Goal: Information Seeking & Learning: Learn about a topic

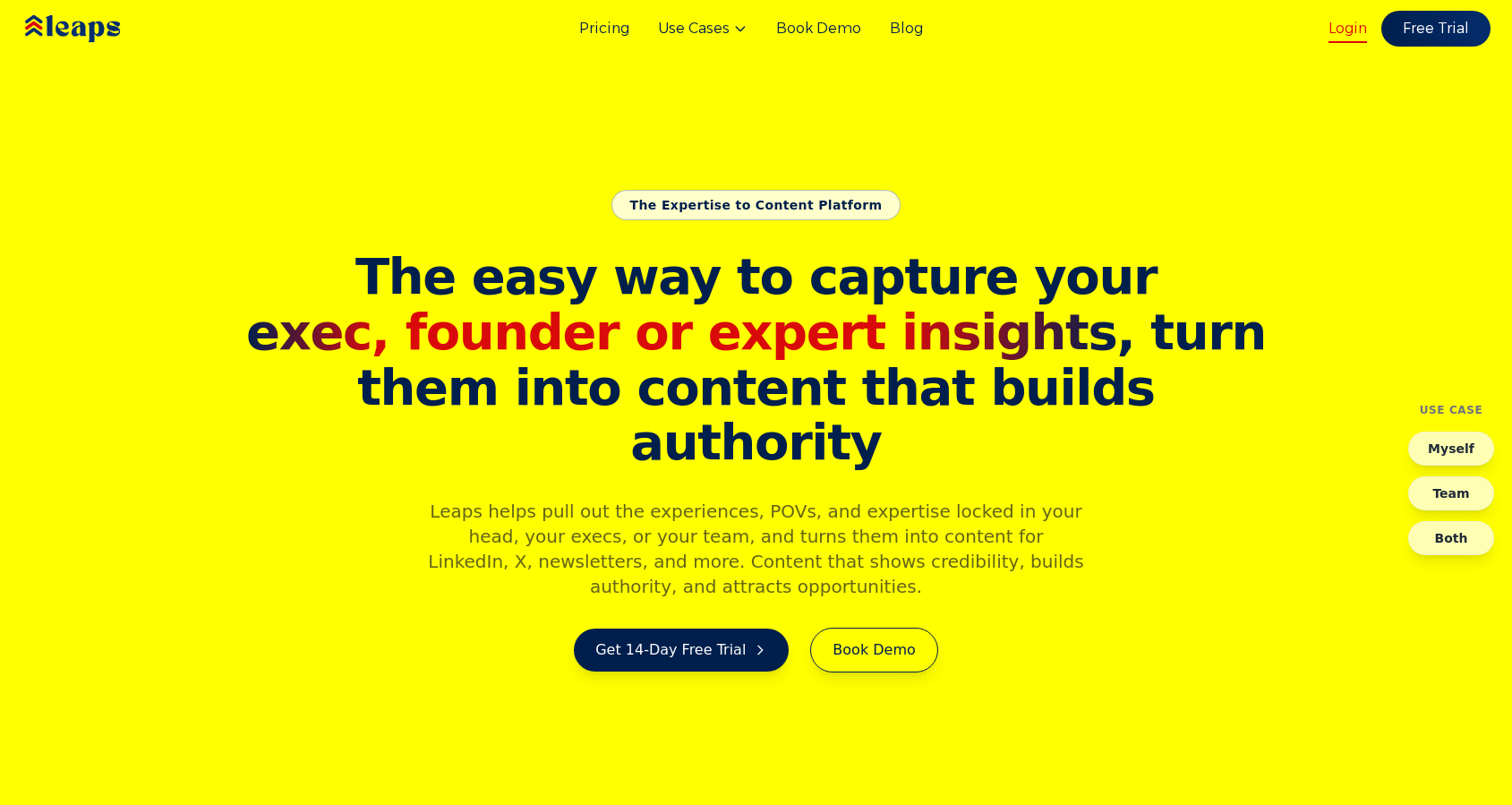
click at [1349, 31] on link "Login" at bounding box center [1347, 29] width 39 height 22
click at [907, 28] on link "Blog" at bounding box center [906, 29] width 33 height 22
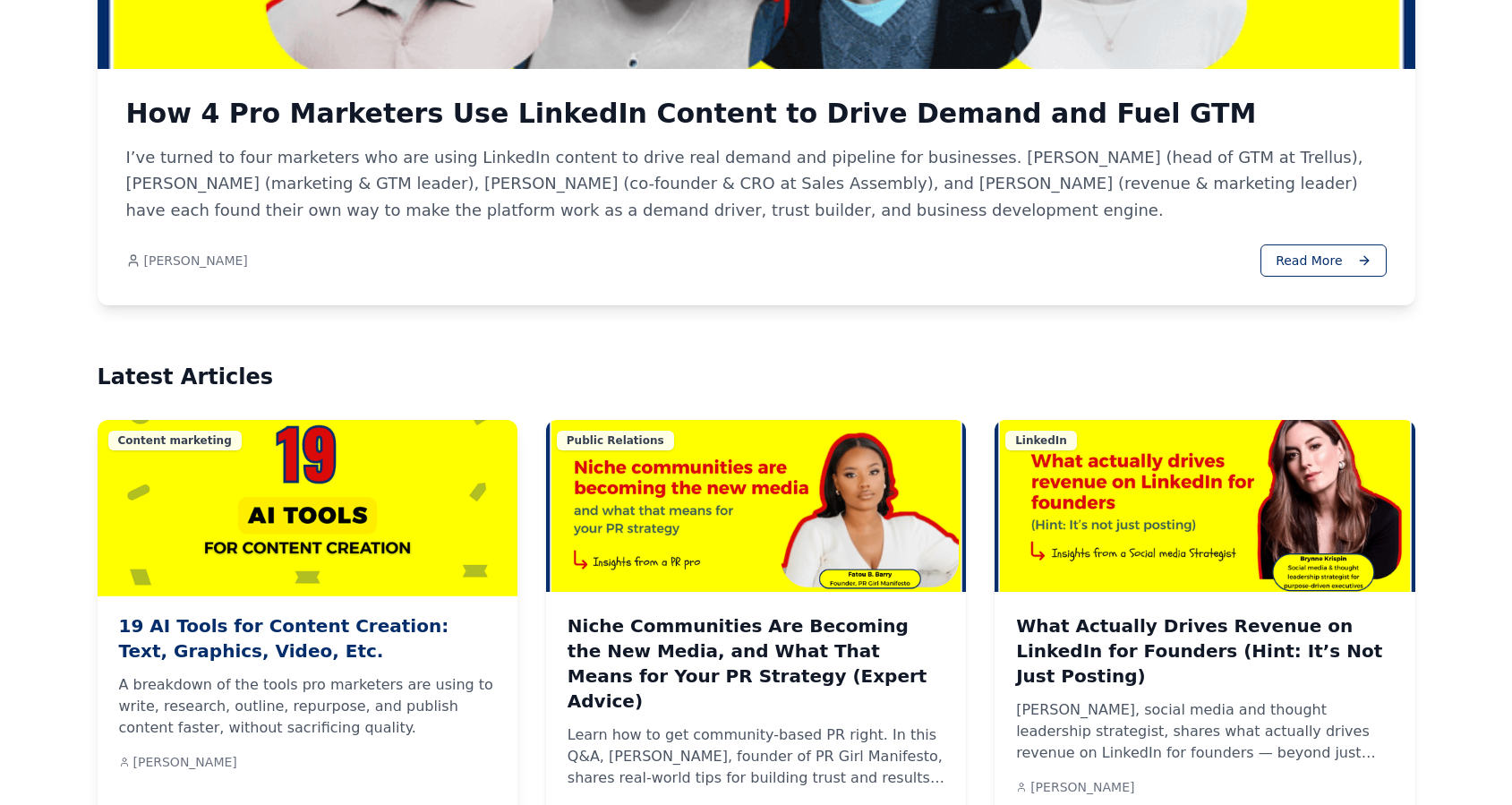
scroll to position [848, 0]
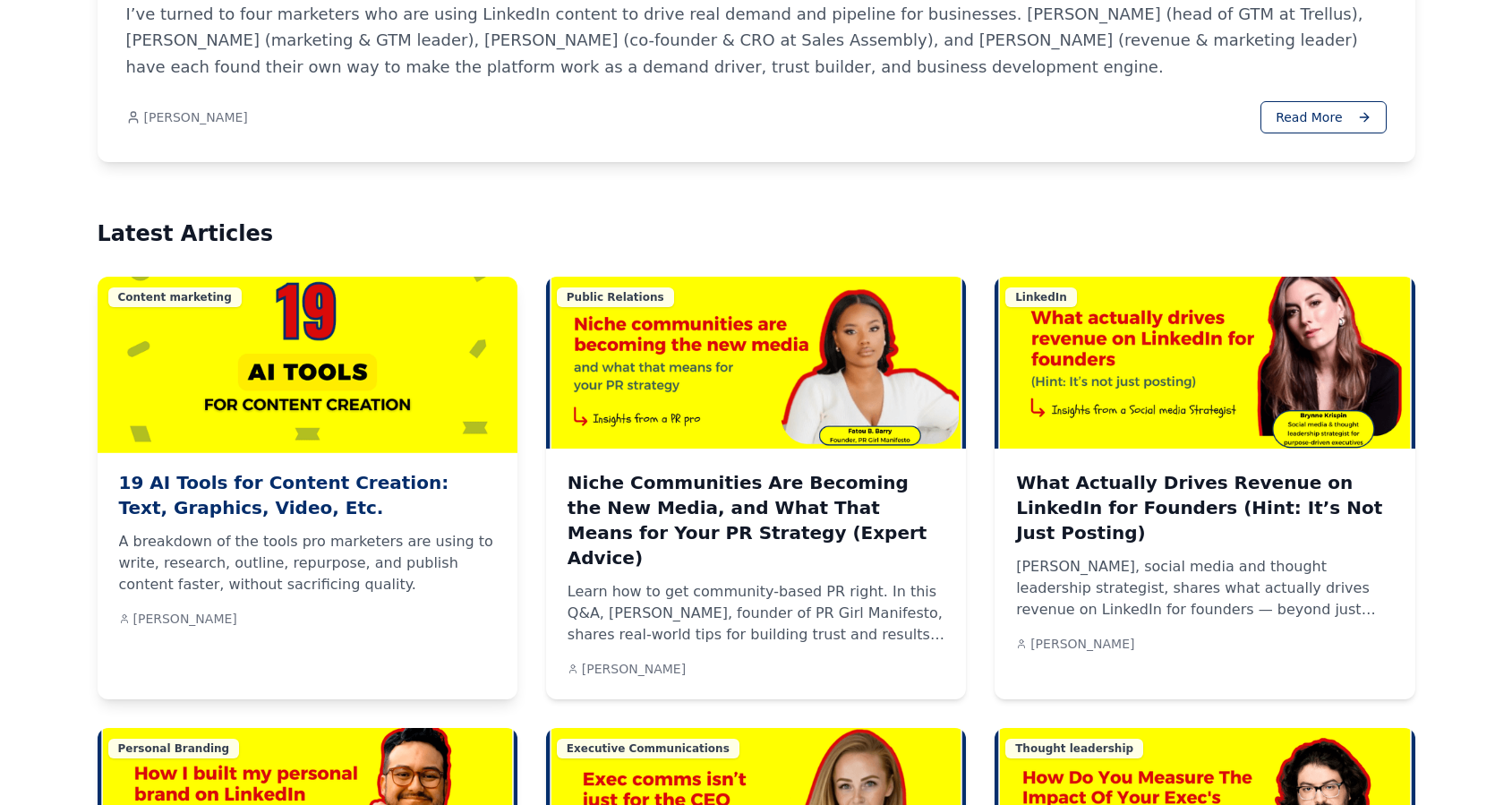
click at [340, 479] on h3 "19 AI Tools for Content Creation: Text, Graphics, Video, Etc." at bounding box center [307, 495] width 377 height 50
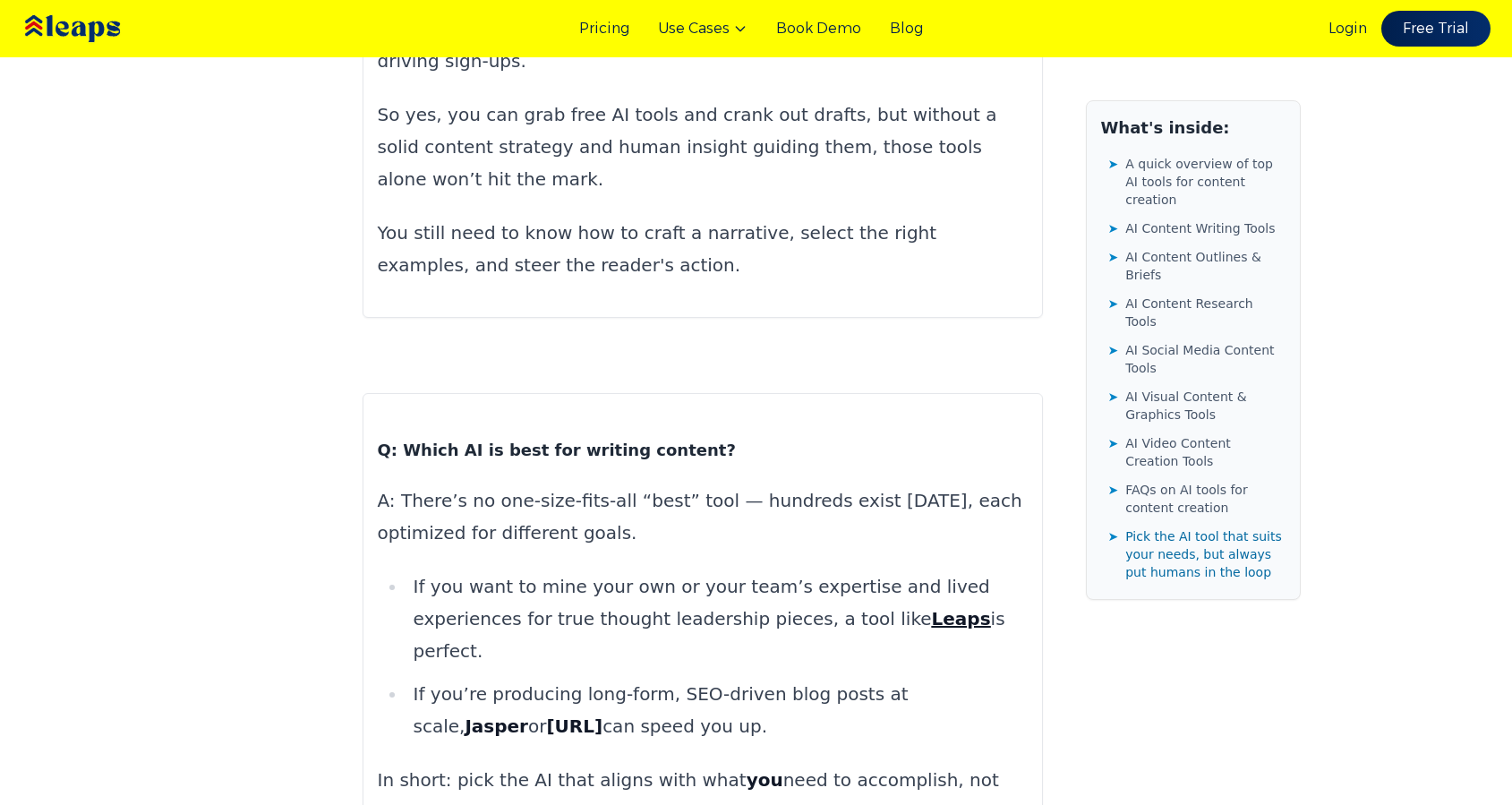
scroll to position [38054, 0]
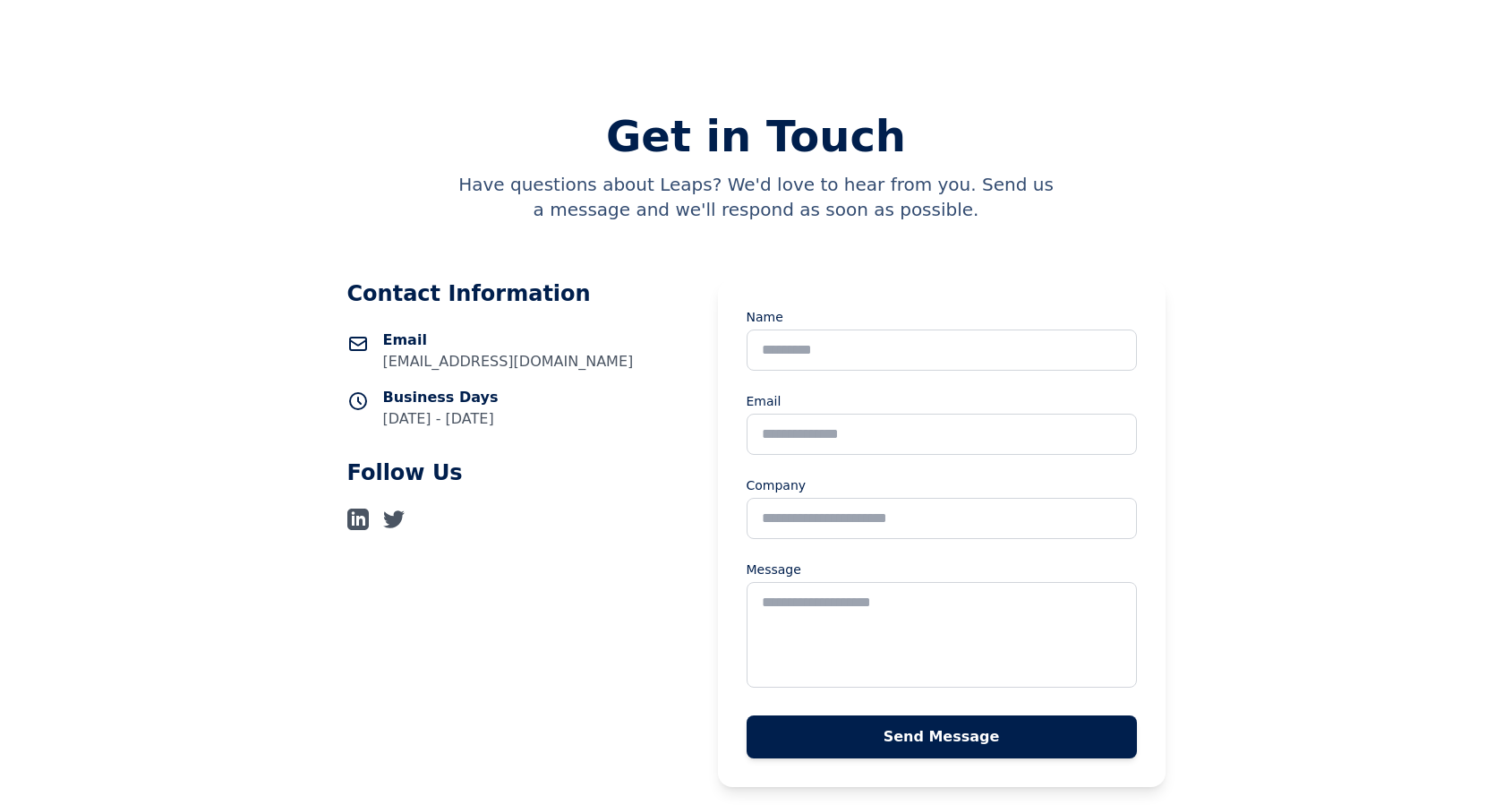
scroll to position [350, 0]
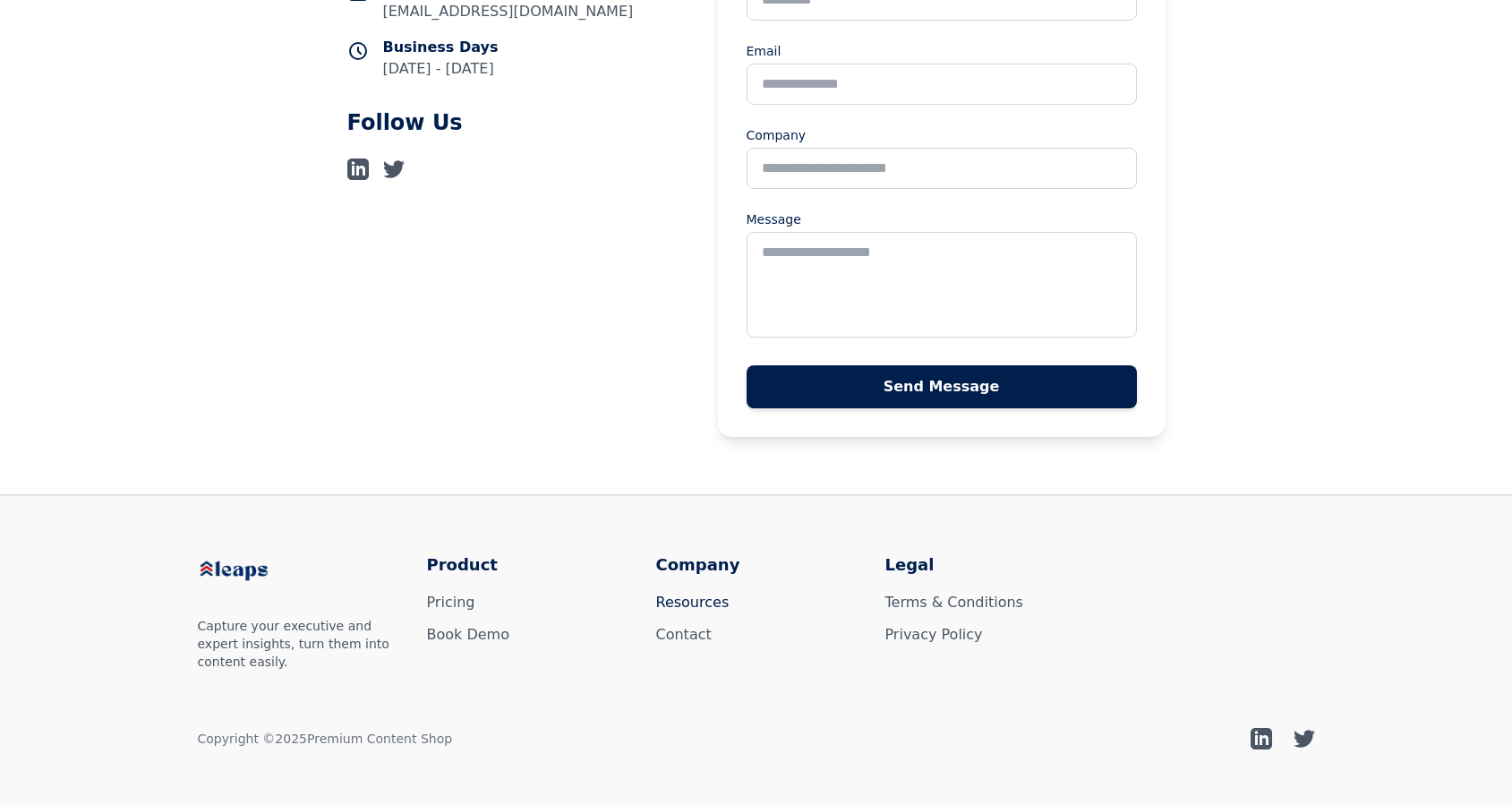
click at [667, 600] on link "Resources" at bounding box center [692, 601] width 73 height 17
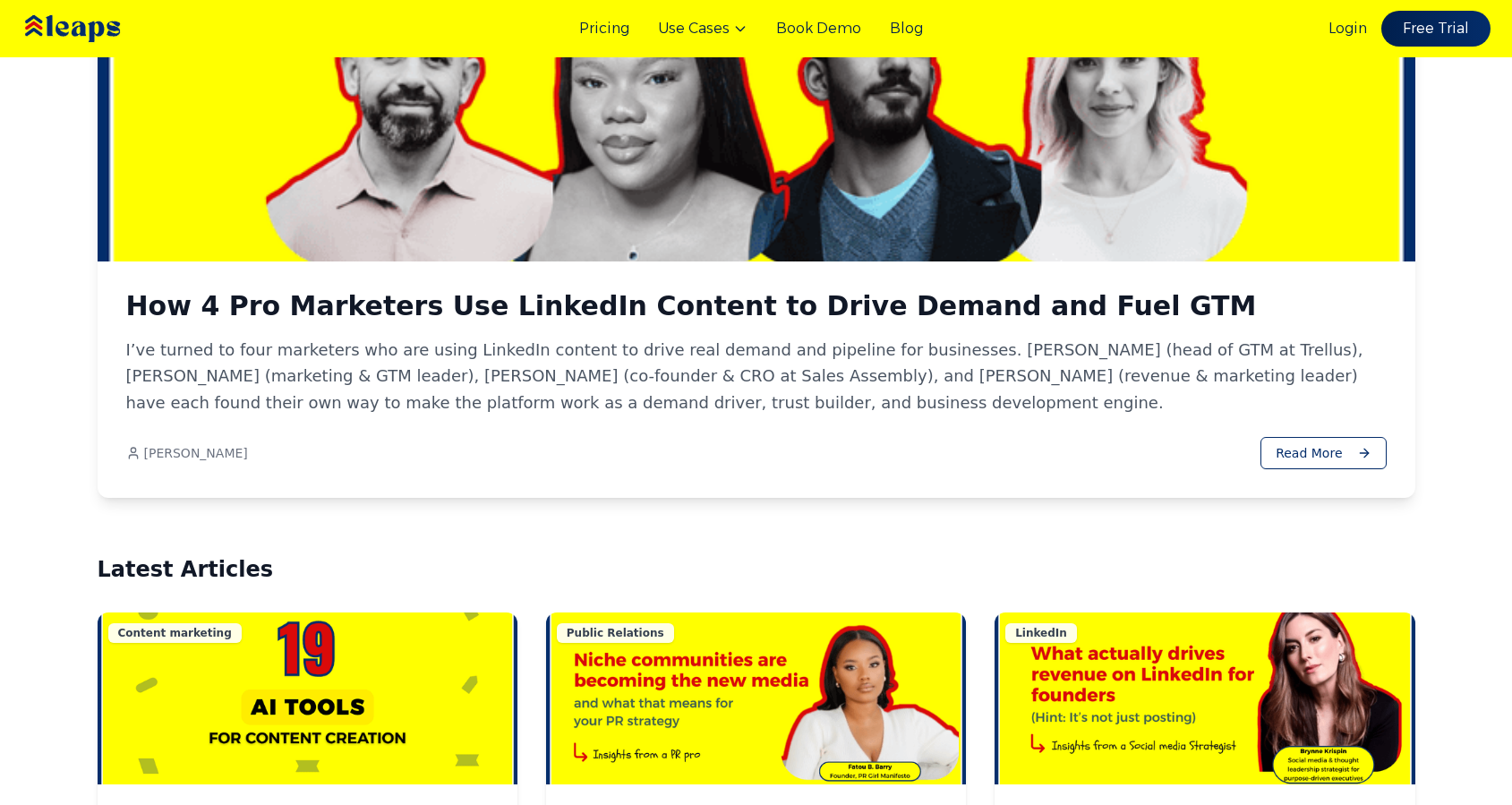
scroll to position [877, 0]
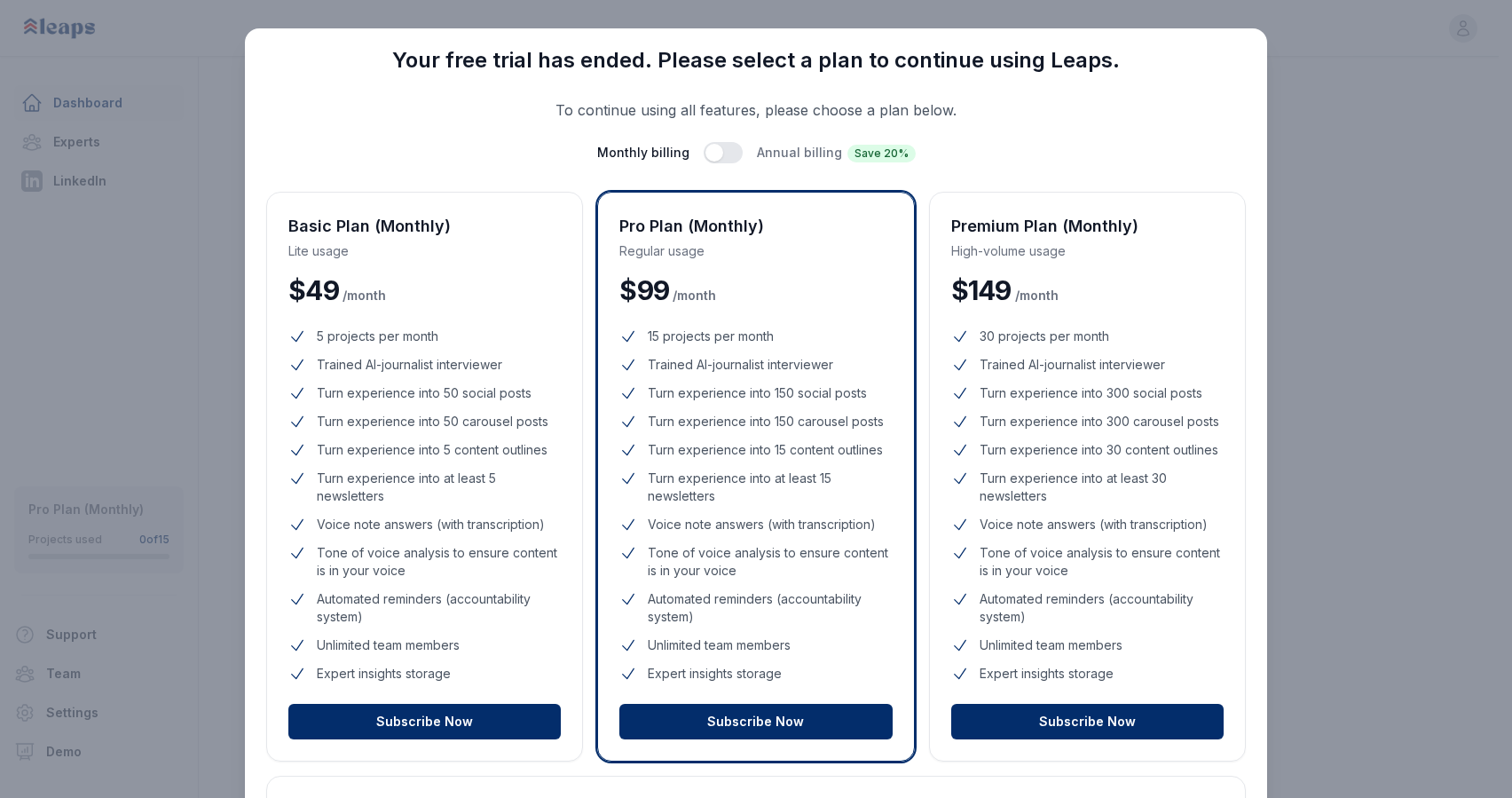
click at [1332, 247] on div "Close Your free trial has ended. Please select a plan to continue using Leaps. …" at bounding box center [756, 520] width 1512 height 1040
